Goal: Task Accomplishment & Management: Manage account settings

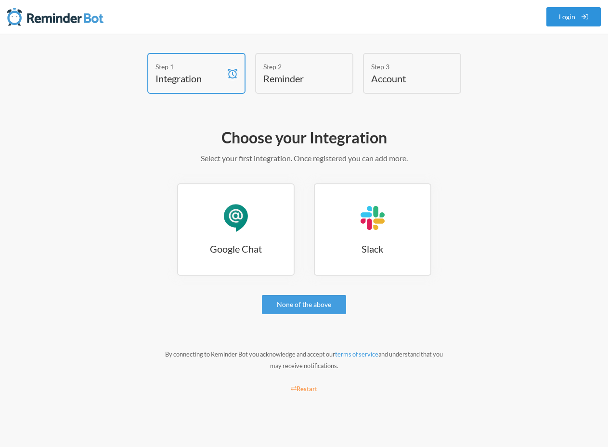
click at [565, 18] on link "Login" at bounding box center [574, 16] width 55 height 19
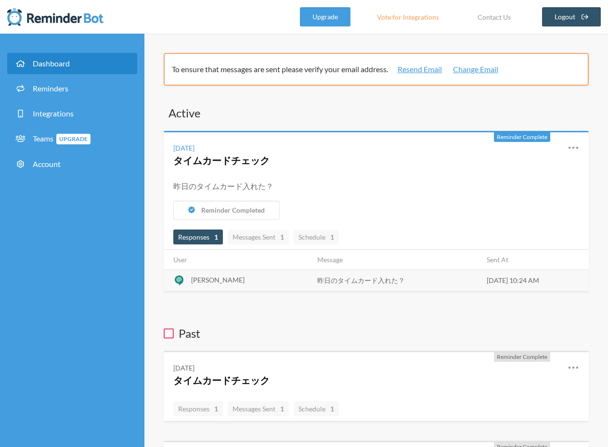
click at [230, 282] on td "[PERSON_NAME]" at bounding box center [238, 281] width 148 height 22
click at [574, 146] on icon at bounding box center [574, 148] width 12 height 12
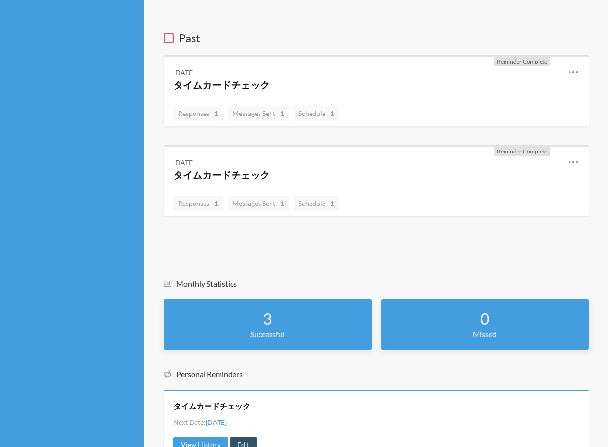
scroll to position [339, 0]
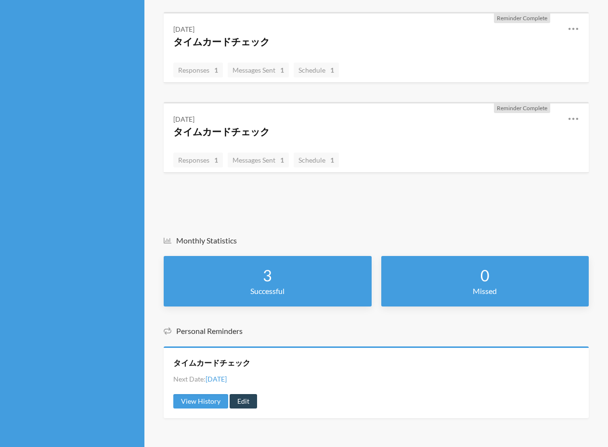
click at [251, 403] on link "Edit" at bounding box center [243, 401] width 27 height 14
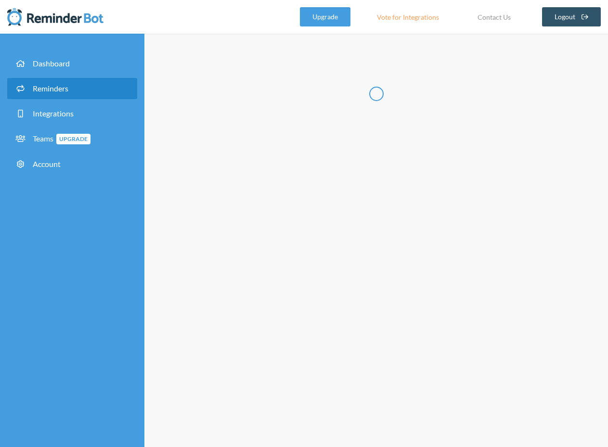
type input "タイムカードチェック"
select select "10:00:00"
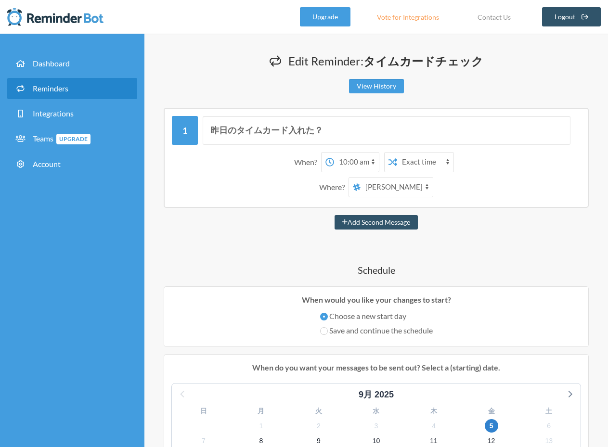
click at [426, 187] on select "[PERSON_NAME] noc タイムカード管理" at bounding box center [397, 187] width 72 height 19
select select "spaces/AAQAPz--QK0"
click at [361, 178] on select "[PERSON_NAME] noc タイムカード管理" at bounding box center [397, 187] width 72 height 19
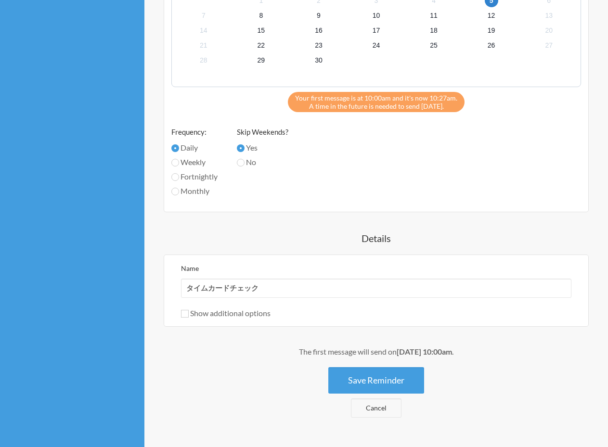
scroll to position [442, 0]
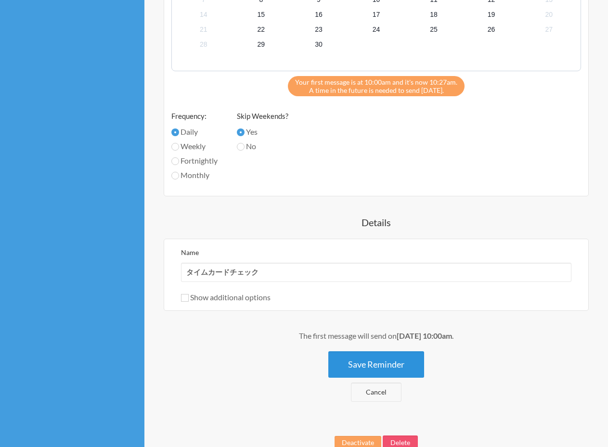
click at [397, 362] on button "Save Reminder" at bounding box center [376, 365] width 96 height 26
